Goal: Task Accomplishment & Management: Complete application form

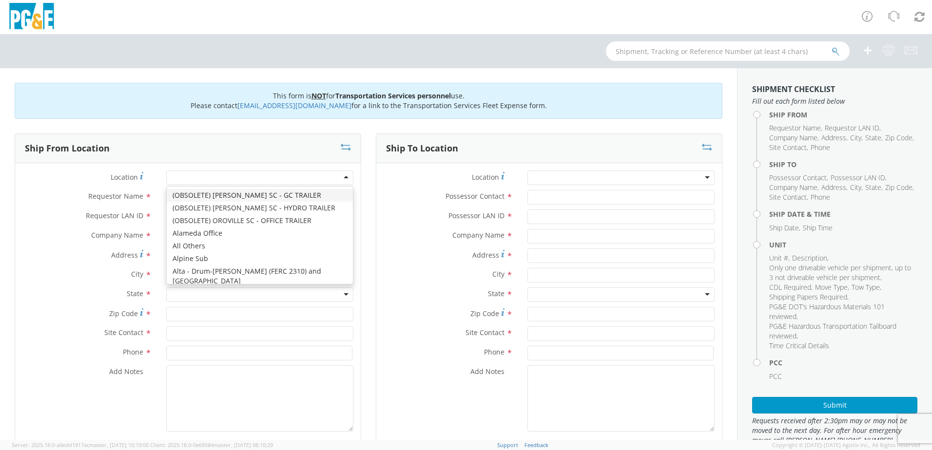
click at [290, 182] on div at bounding box center [259, 178] width 187 height 15
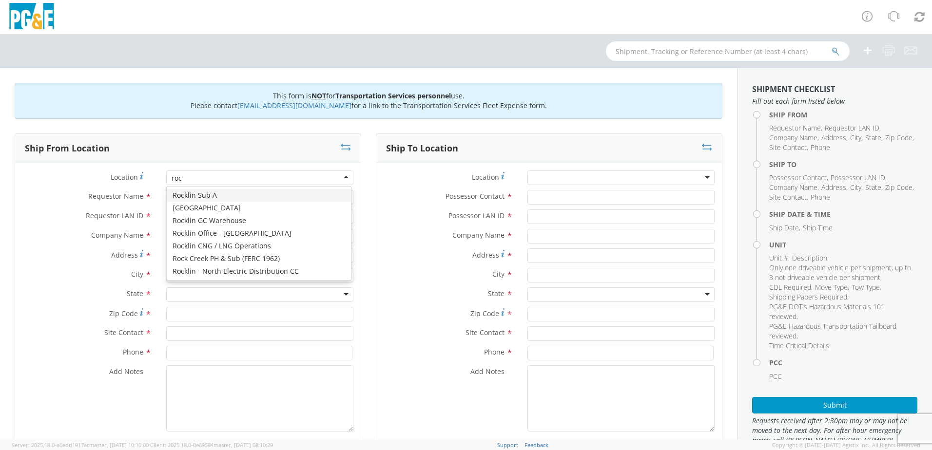
type input "rock"
type input "PG&E"
type input "[STREET_ADDRESS]"
type input "AUBURN"
type input "95603"
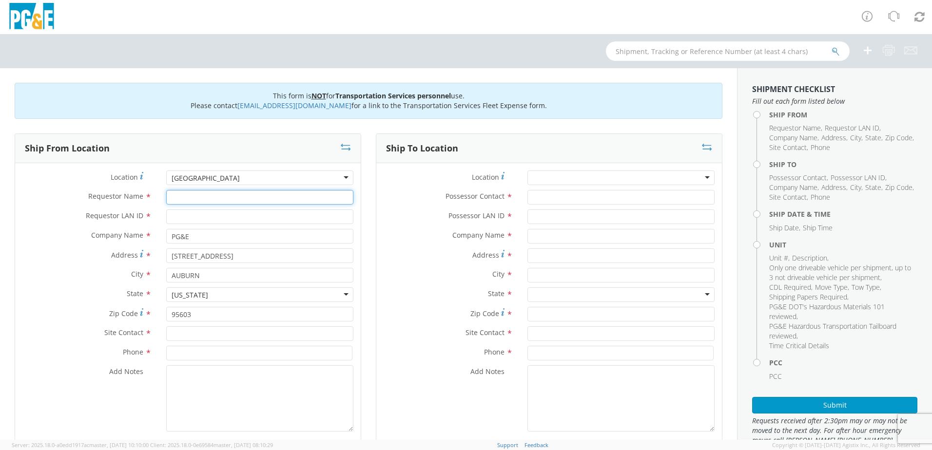
click at [206, 195] on input "Requestor Name *" at bounding box center [259, 197] width 187 height 15
type input "[PERSON_NAME]"
type input "T"
type input "g"
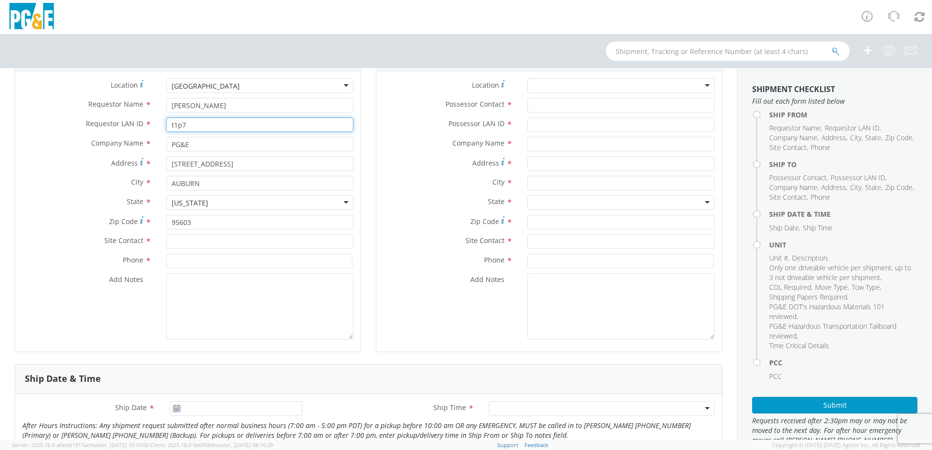
scroll to position [97, 0]
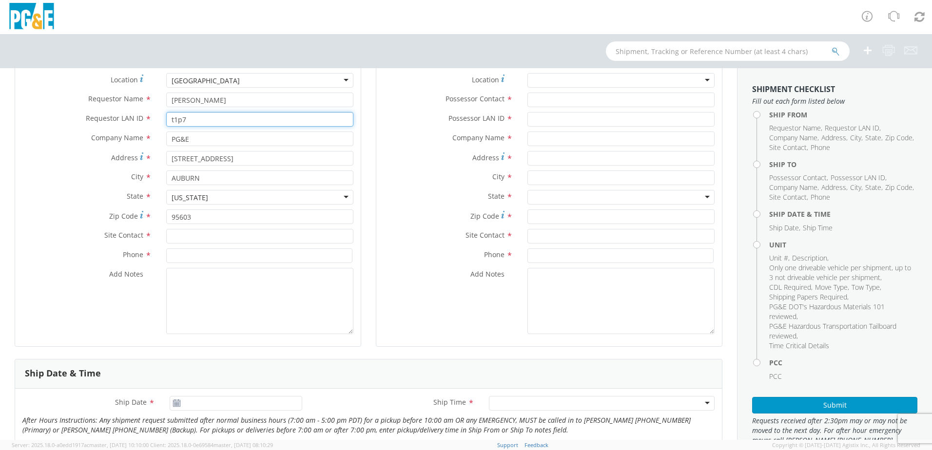
type input "t1p7"
click at [211, 233] on input "text" at bounding box center [259, 236] width 187 height 15
click at [70, 252] on label "Phone *" at bounding box center [87, 255] width 144 height 13
drag, startPoint x: 225, startPoint y: 237, endPoint x: 60, endPoint y: 220, distance: 166.1
click at [60, 220] on div "Location * [GEOGRAPHIC_DATA] (OBSOLETE) [PERSON_NAME] SC - GC TRAILER (OBSOLETE…" at bounding box center [188, 206] width 346 height 266
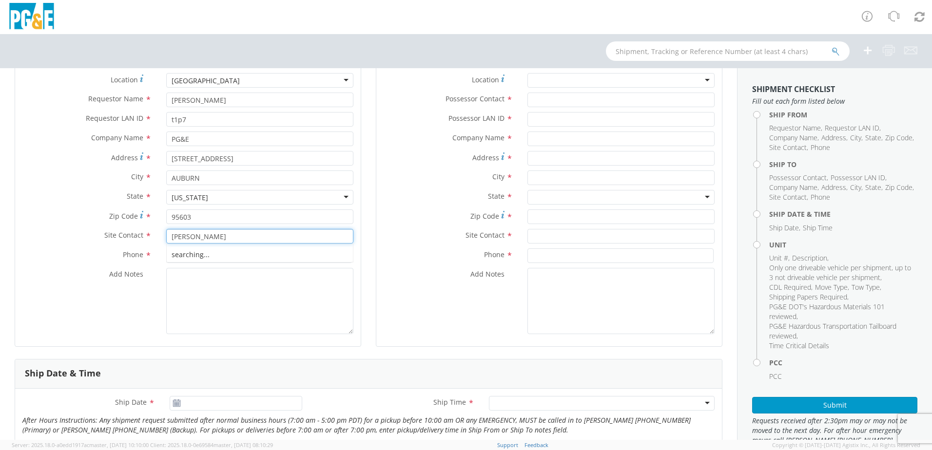
type input "[PERSON_NAME]"
paste input "[PHONE_NUMBER]"
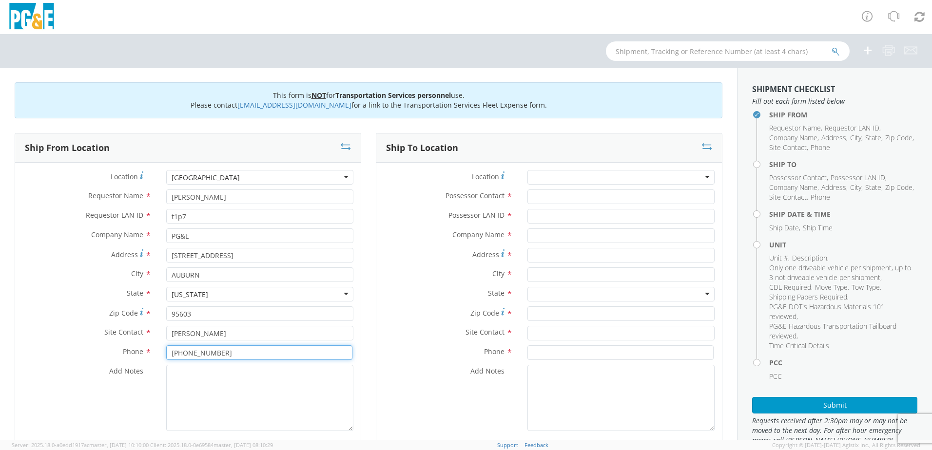
scroll to position [0, 0]
type input "[PHONE_NUMBER]"
click at [558, 194] on input "Possessor Contact *" at bounding box center [620, 197] width 187 height 15
type input "[PERSON_NAME]"
click at [552, 215] on input "Possessor LAN ID *" at bounding box center [620, 217] width 187 height 15
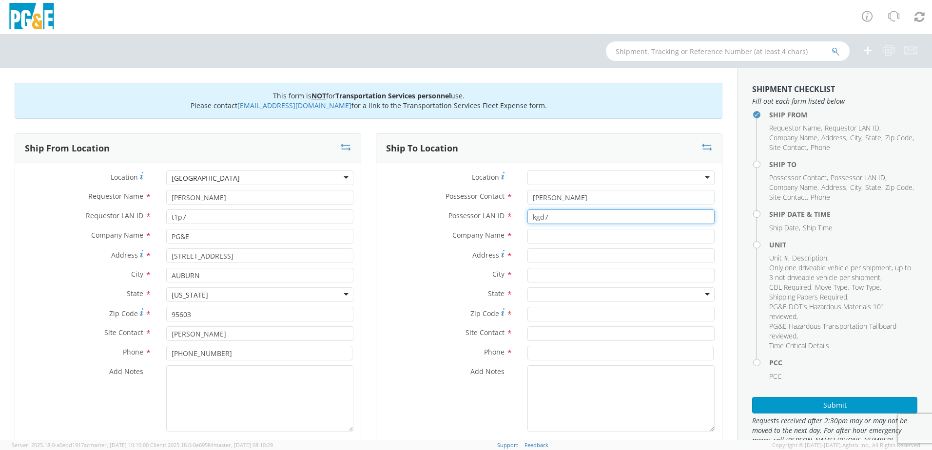
type input "kgd7"
click at [415, 248] on div "Company Name *" at bounding box center [549, 238] width 346 height 19
click at [551, 237] on input "text" at bounding box center [620, 236] width 187 height 15
type input "PG&E"
click at [566, 175] on div at bounding box center [620, 178] width 187 height 15
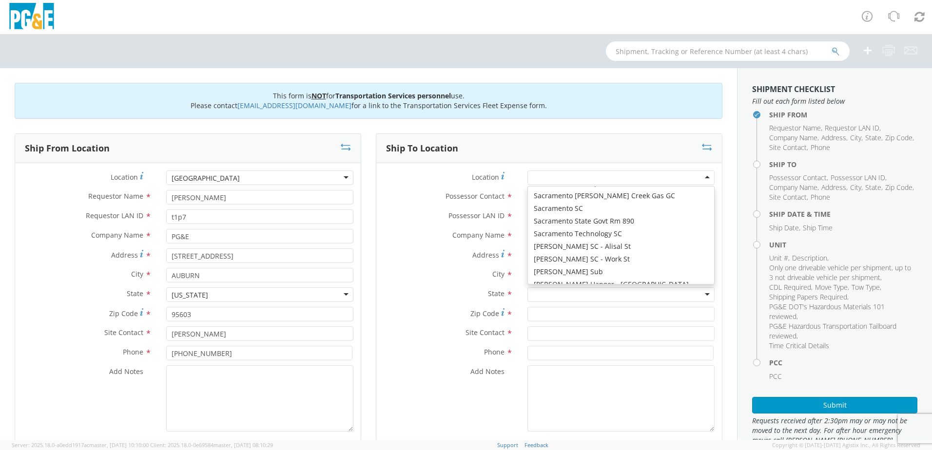
scroll to position [4713, 0]
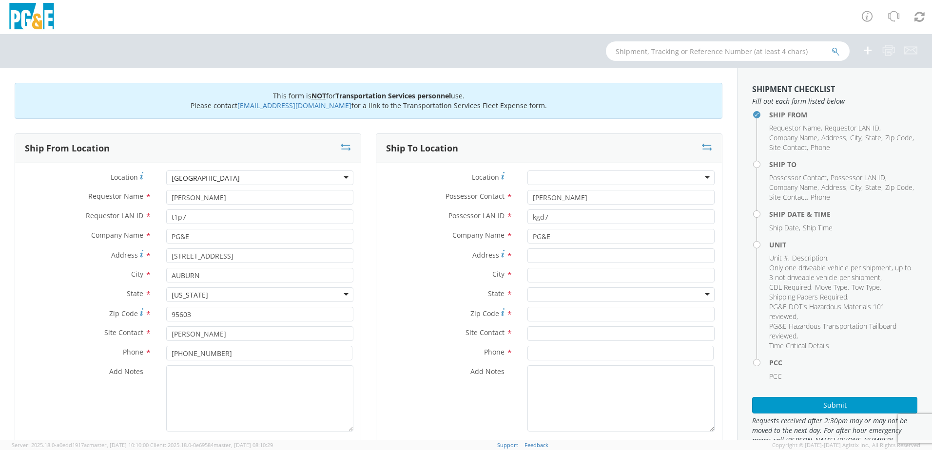
click at [390, 263] on div "Address *" at bounding box center [549, 256] width 346 height 15
click at [538, 255] on input "Address *" at bounding box center [620, 256] width 187 height 15
type input "[STREET_ADDRESS]"
click at [538, 275] on input "text" at bounding box center [620, 275] width 187 height 15
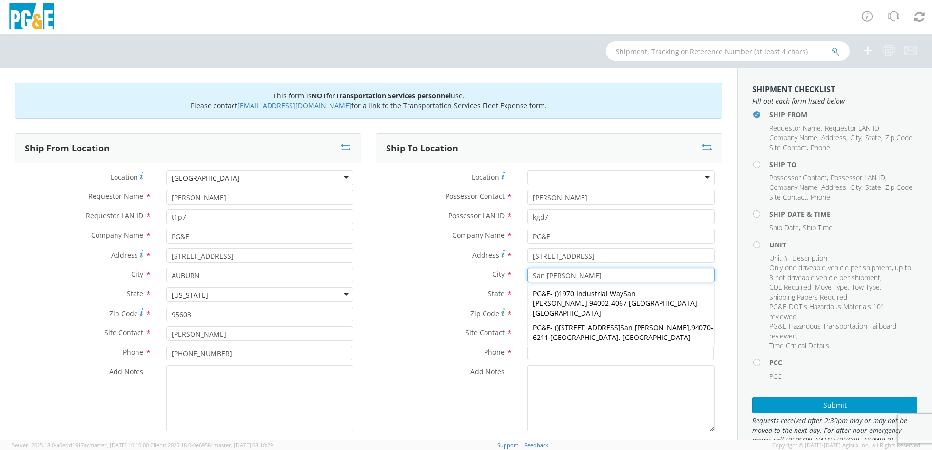
type input "San [PERSON_NAME]"
click at [414, 310] on label "Zip Code *" at bounding box center [448, 313] width 144 height 13
click at [527, 310] on input "Zip Code *" at bounding box center [620, 314] width 187 height 15
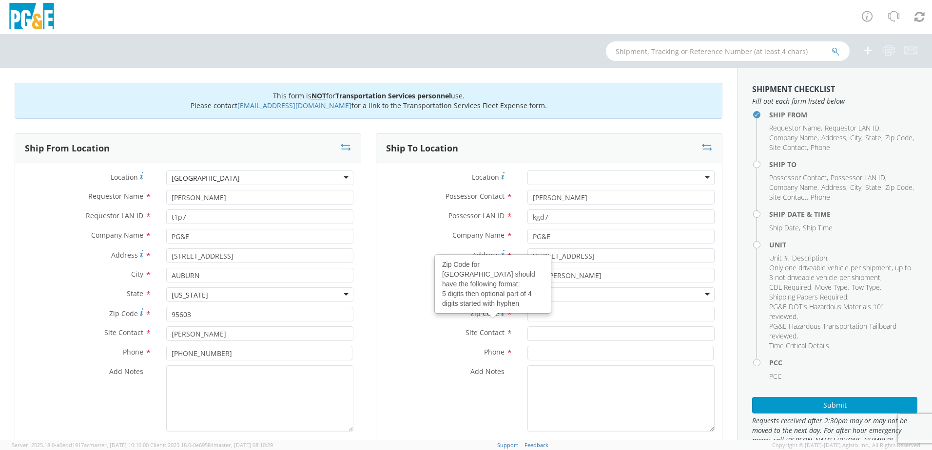
click at [537, 295] on div "Zip Code for [GEOGRAPHIC_DATA] should have the following format: 5 digits then …" at bounding box center [492, 284] width 115 height 58
click at [537, 307] on input "Zip Code Zip Code for [GEOGRAPHIC_DATA] should have the following format: 5 dig…" at bounding box center [620, 314] width 187 height 15
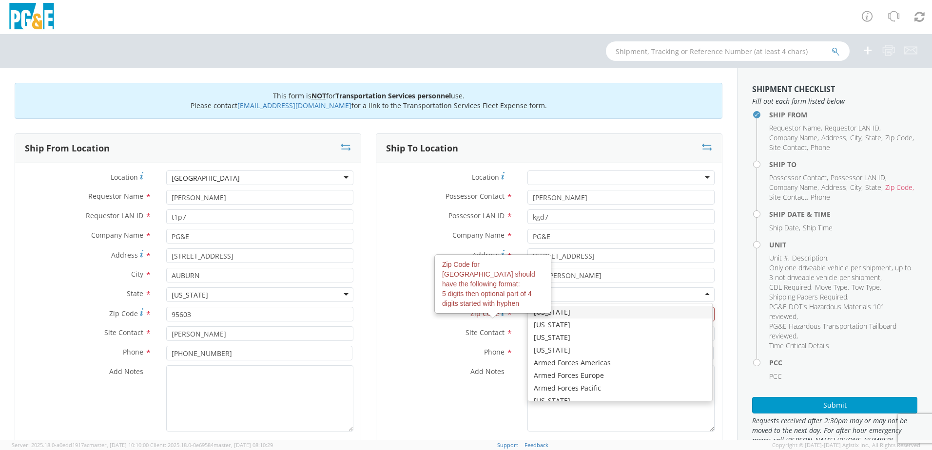
click at [573, 296] on div at bounding box center [620, 295] width 187 height 15
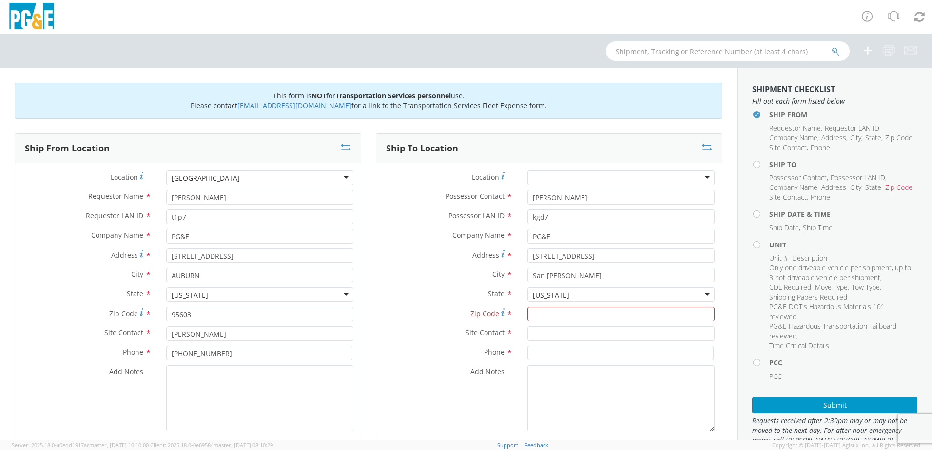
scroll to position [0, 0]
click at [544, 309] on input "Zip Code *" at bounding box center [620, 314] width 187 height 15
type input "94002"
click at [398, 287] on div "City * [GEOGRAPHIC_DATA][PERSON_NAME][PERSON_NAME] PG&E - ( ) [STREET_ADDRESS][…" at bounding box center [549, 277] width 346 height 19
click at [568, 333] on input "text" at bounding box center [620, 334] width 187 height 15
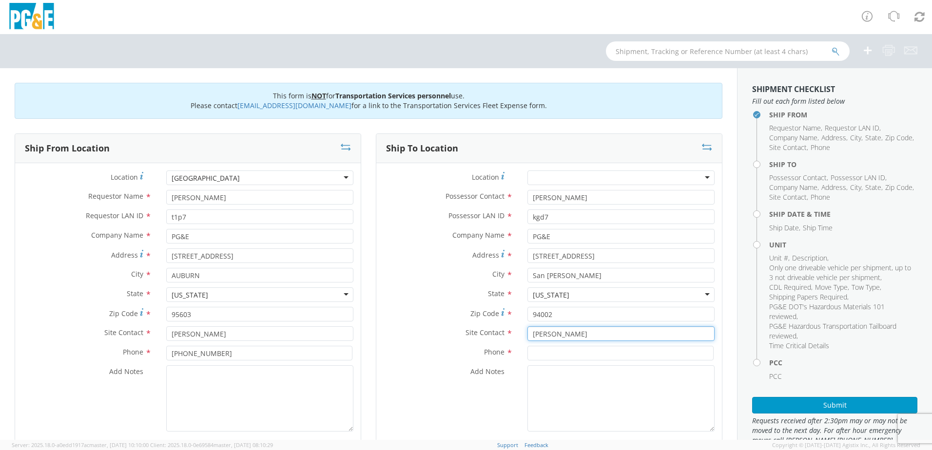
type input "[PERSON_NAME]"
click at [411, 290] on label "State *" at bounding box center [448, 294] width 144 height 13
click at [540, 349] on input at bounding box center [620, 353] width 186 height 15
click at [570, 359] on input "530-" at bounding box center [620, 353] width 186 height 15
type input "530-"
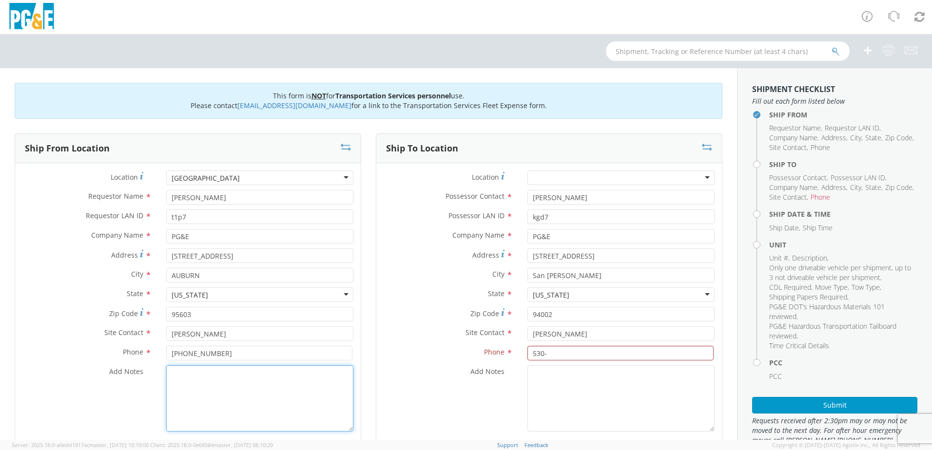
click at [175, 396] on textarea "Add Notes *" at bounding box center [259, 398] width 187 height 66
type textarea "lock box code is 1245"
click at [556, 354] on input "530-" at bounding box center [620, 353] width 186 height 15
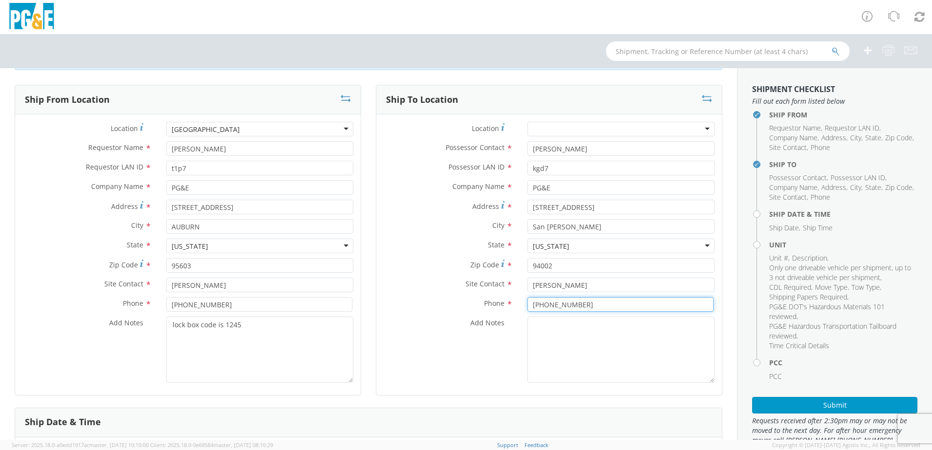
type input "[PHONE_NUMBER]"
click at [556, 353] on textarea "Add Notes *" at bounding box center [620, 350] width 187 height 66
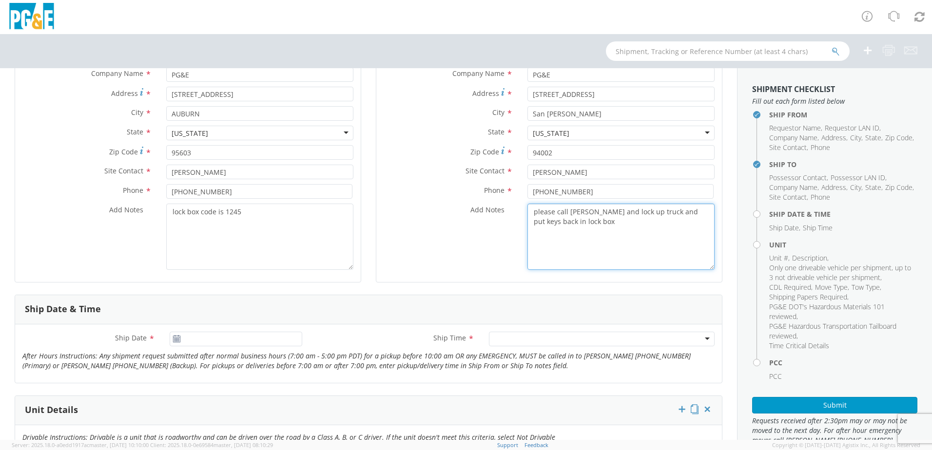
scroll to position [195, 0]
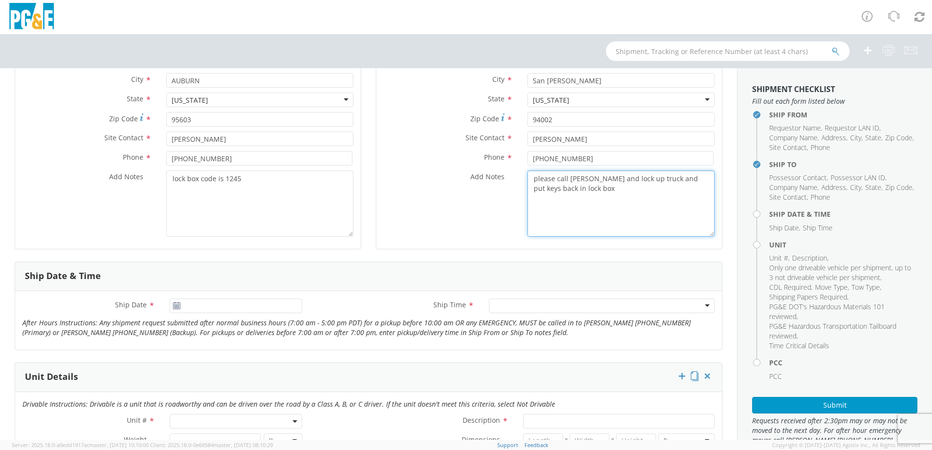
type textarea "please call [PERSON_NAME] and lock up truck and put keys back in lock box"
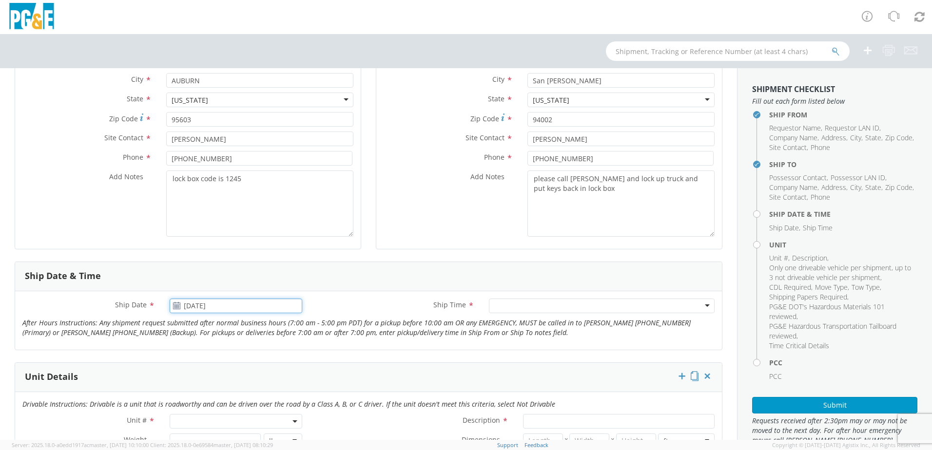
click at [197, 307] on input "[DATE]" at bounding box center [236, 306] width 133 height 15
click at [203, 231] on td "8" at bounding box center [199, 229] width 20 height 15
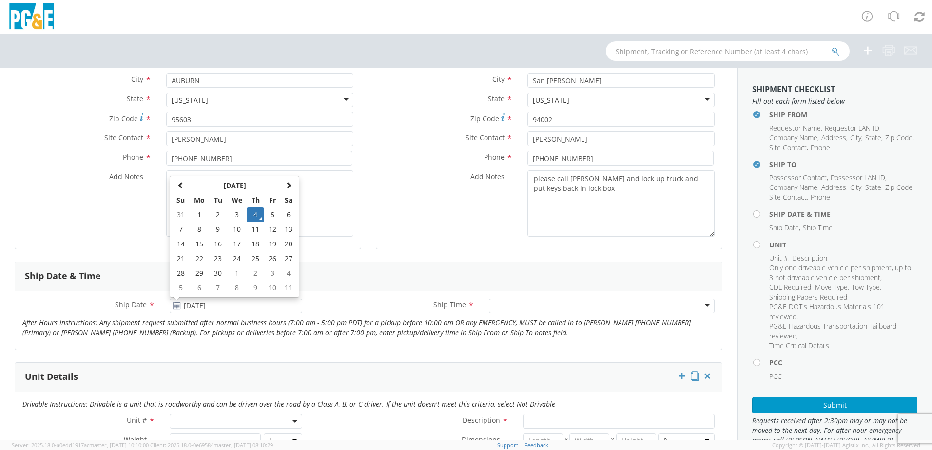
type input "[DATE]"
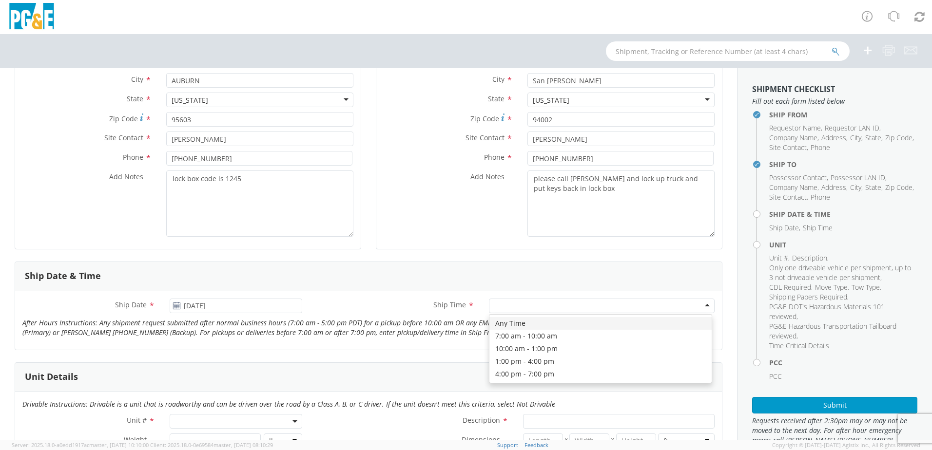
click at [506, 304] on div at bounding box center [602, 306] width 226 height 15
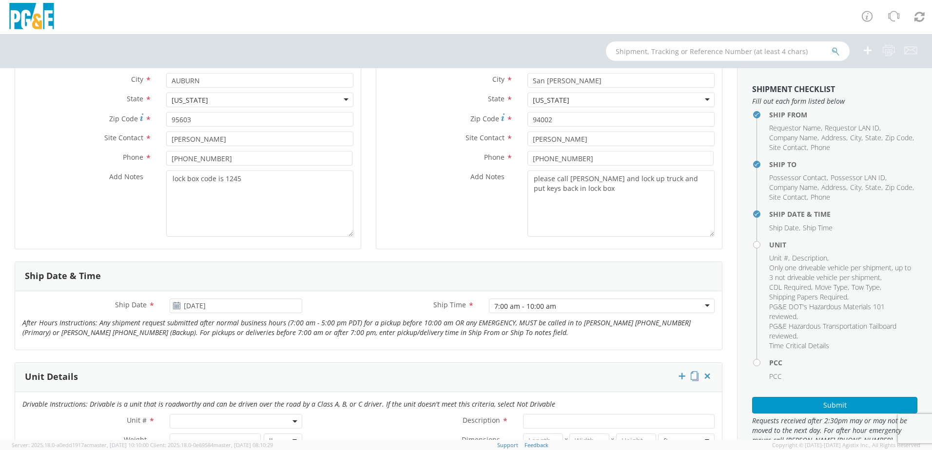
click at [416, 267] on div "Ship Date & Time" at bounding box center [368, 276] width 707 height 29
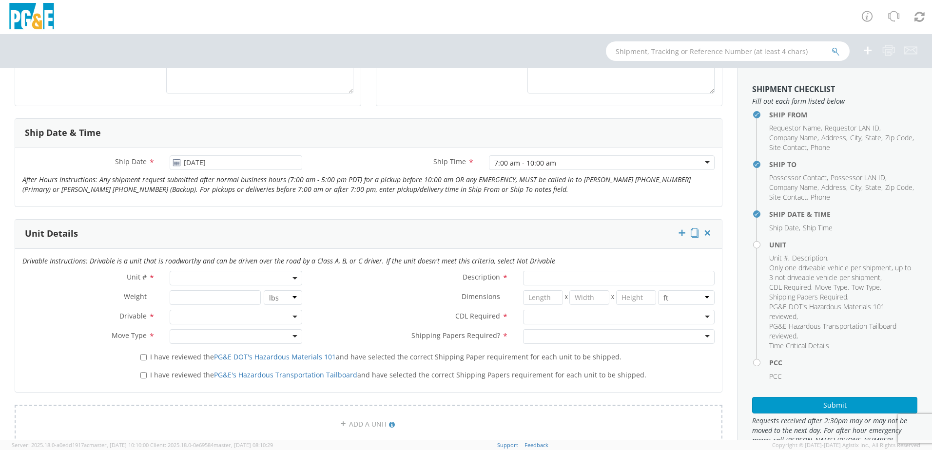
scroll to position [341, 0]
click at [252, 274] on span at bounding box center [236, 275] width 133 height 15
click at [253, 289] on input "search" at bounding box center [235, 291] width 126 height 15
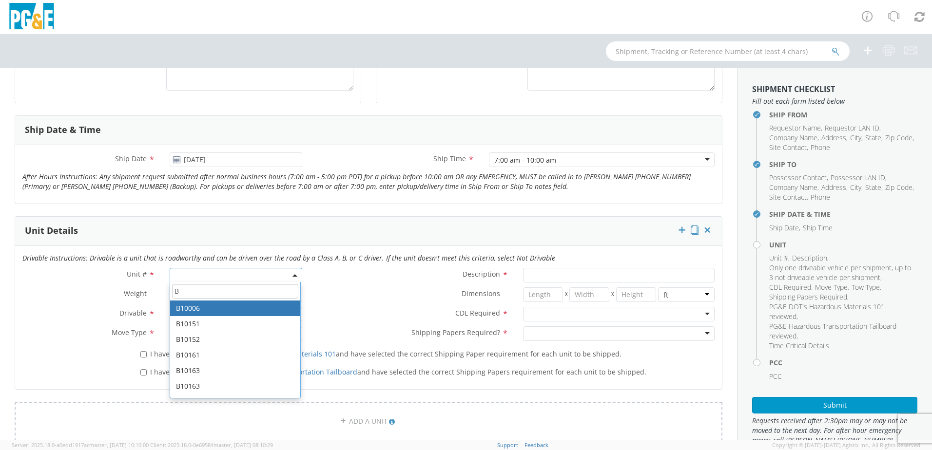
click at [240, 294] on input "B" at bounding box center [235, 291] width 126 height 15
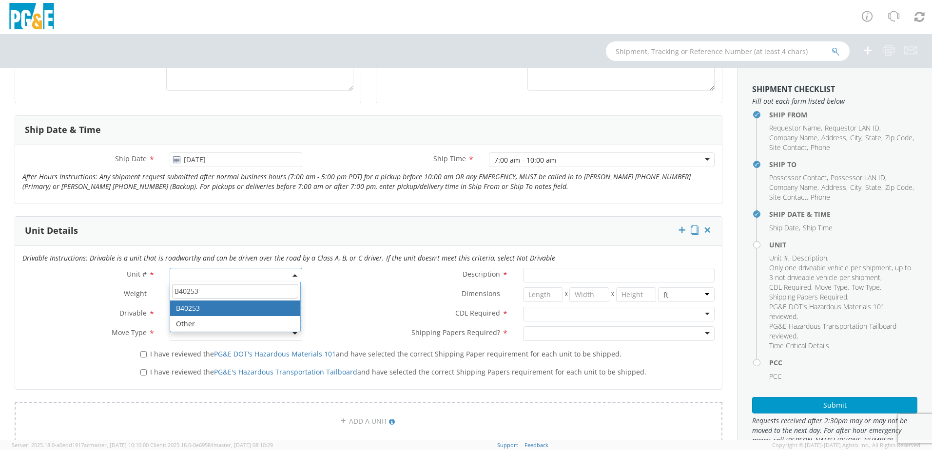
type input "B40253"
type input "TRUCK; HYDRO SUBSTATION MAINT >19500 4X4"
type input "19500"
select select "B40253"
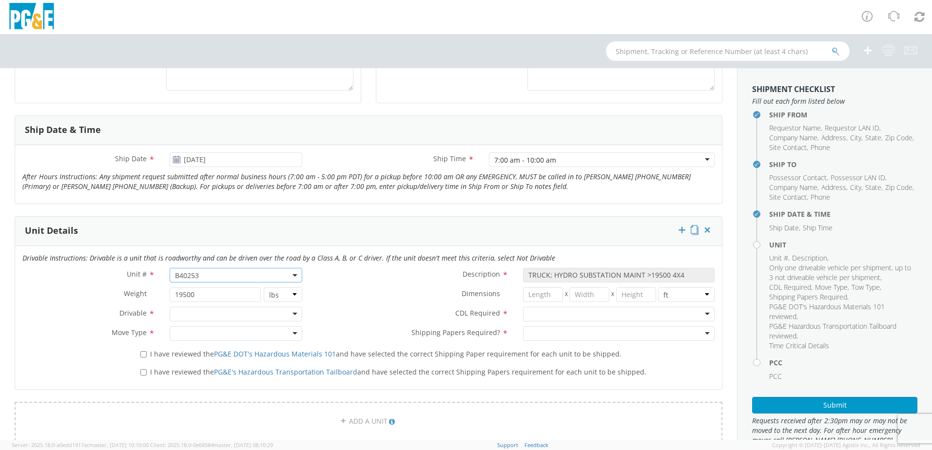
click at [317, 292] on label "Dimensions *" at bounding box center [412, 294] width 206 height 13
click at [268, 314] on div at bounding box center [236, 314] width 133 height 15
click at [227, 331] on div at bounding box center [236, 334] width 133 height 15
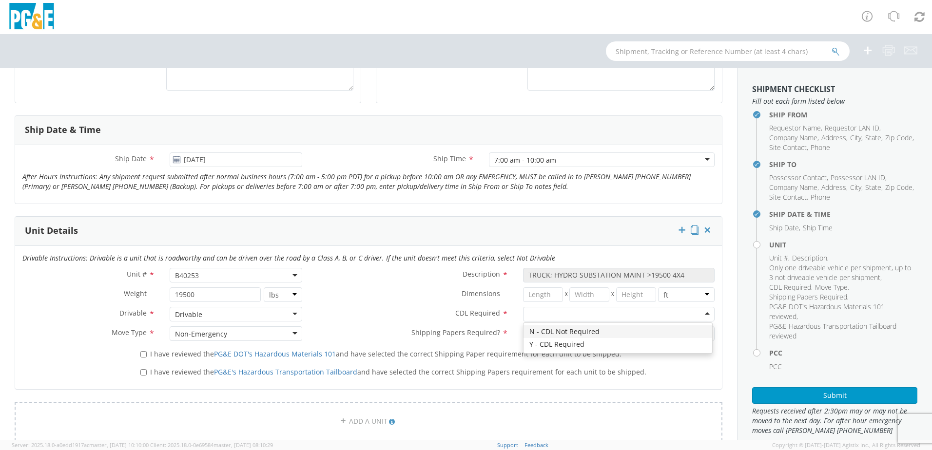
click at [541, 316] on div at bounding box center [619, 314] width 192 height 15
click at [568, 331] on div at bounding box center [619, 334] width 192 height 15
click at [337, 305] on div "Dimensions * X X in cm ft" at bounding box center [515, 297] width 412 height 19
drag, startPoint x: 143, startPoint y: 351, endPoint x: 143, endPoint y: 358, distance: 6.8
click at [143, 352] on input "I have reviewed the PG&E DOT's Hazardous Materials 101 and have selected the co…" at bounding box center [143, 354] width 6 height 6
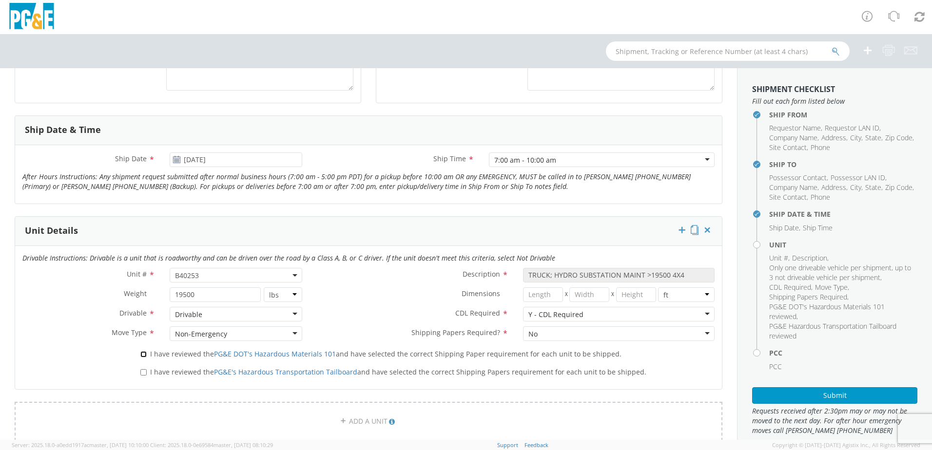
checkbox input "true"
click at [142, 371] on input "I have reviewed the PG&E's Hazardous Transportation Tailboard and have selected…" at bounding box center [143, 372] width 6 height 6
checkbox input "true"
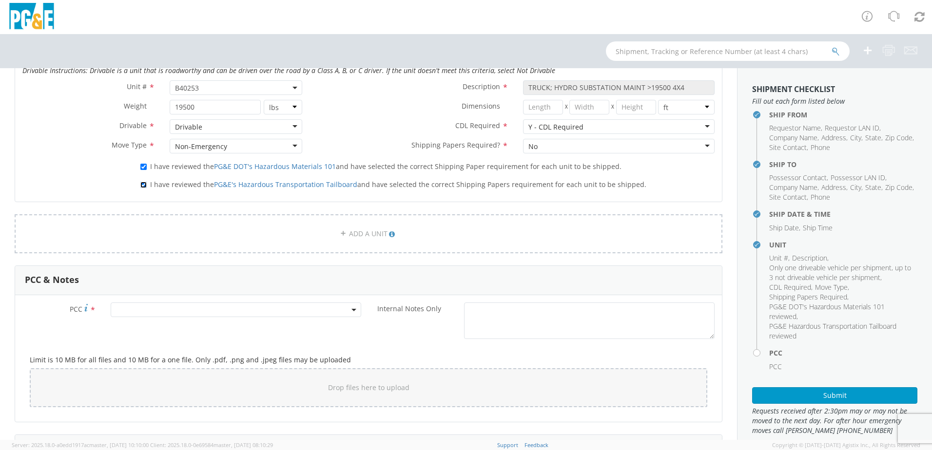
scroll to position [536, 0]
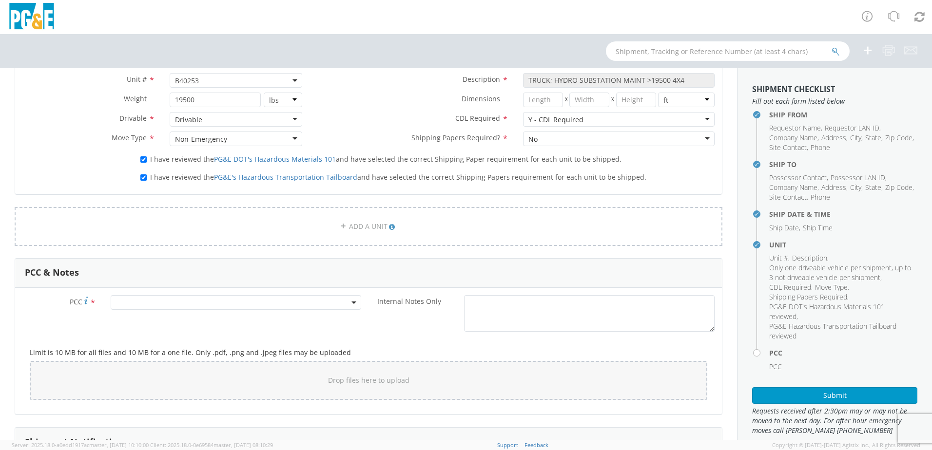
click at [232, 301] on span at bounding box center [236, 302] width 250 height 15
click at [223, 318] on input "number" at bounding box center [234, 318] width 243 height 15
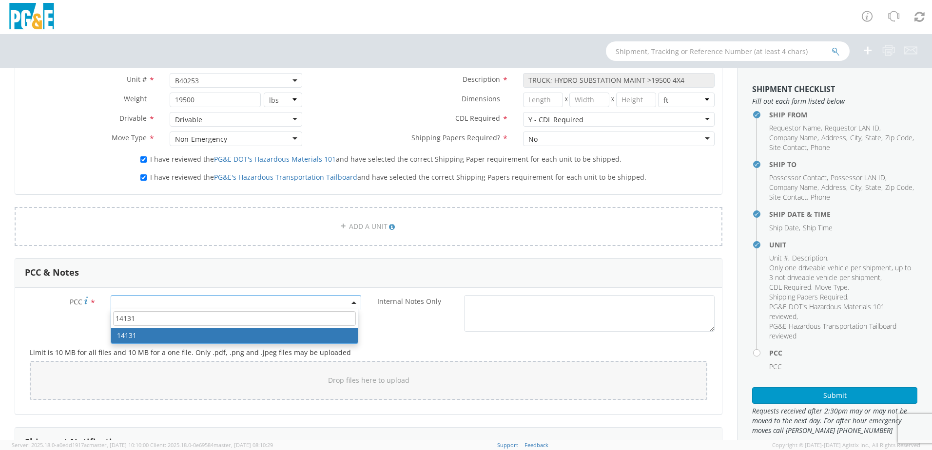
type input "14131"
select select "14131"
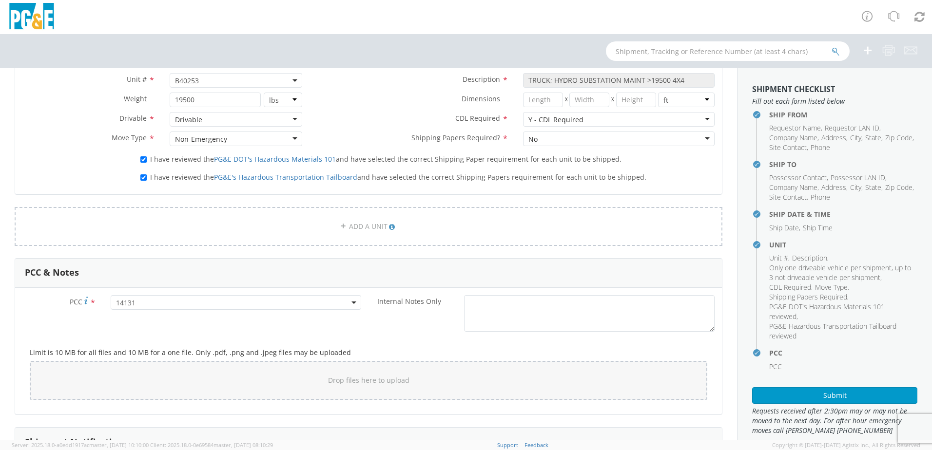
click at [82, 328] on div "PCC * 14131 14131 Internal Notes Only *" at bounding box center [368, 315] width 707 height 41
click at [824, 394] on button "Submit" at bounding box center [834, 395] width 165 height 17
